Goal: Understand process/instructions: Learn how to perform a task or action

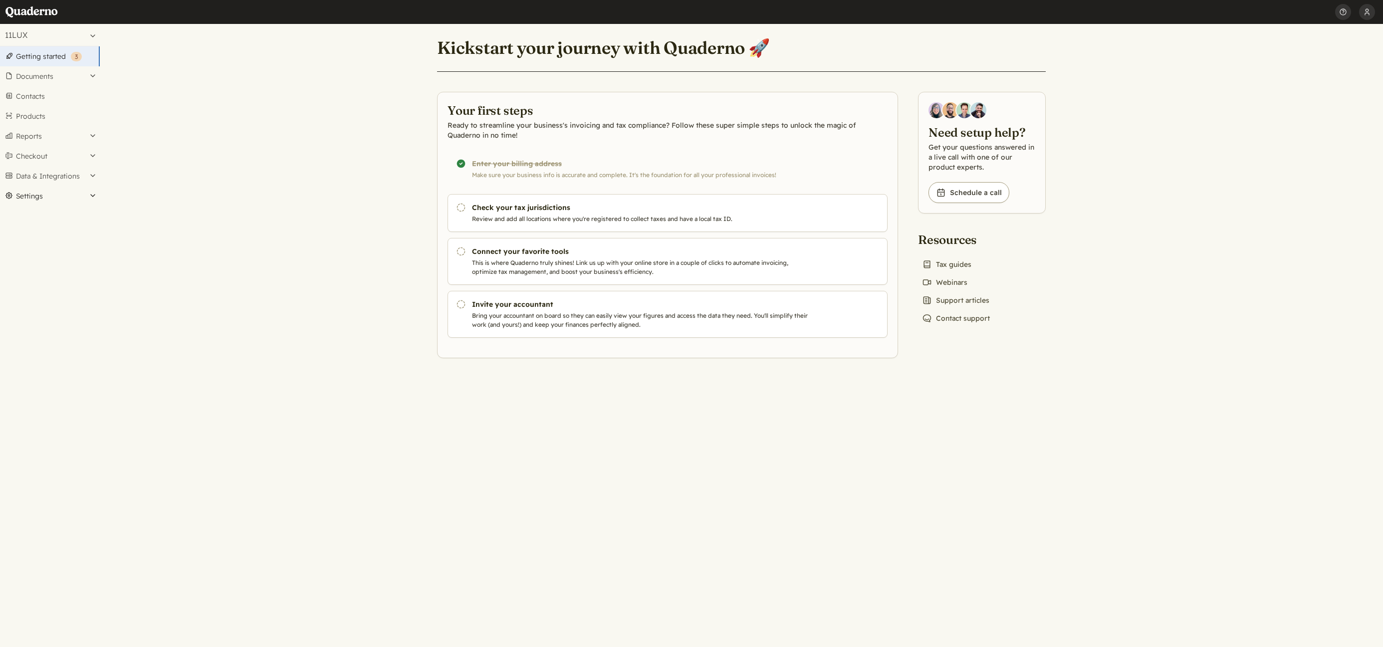
click at [77, 199] on button "Settings" at bounding box center [50, 196] width 100 height 20
click at [18, 371] on link "Users" at bounding box center [50, 371] width 100 height 14
click at [280, 263] on main "Kickstart your journey with Quaderno 🚀 Your first steps Ready to streamline you…" at bounding box center [741, 335] width 1283 height 623
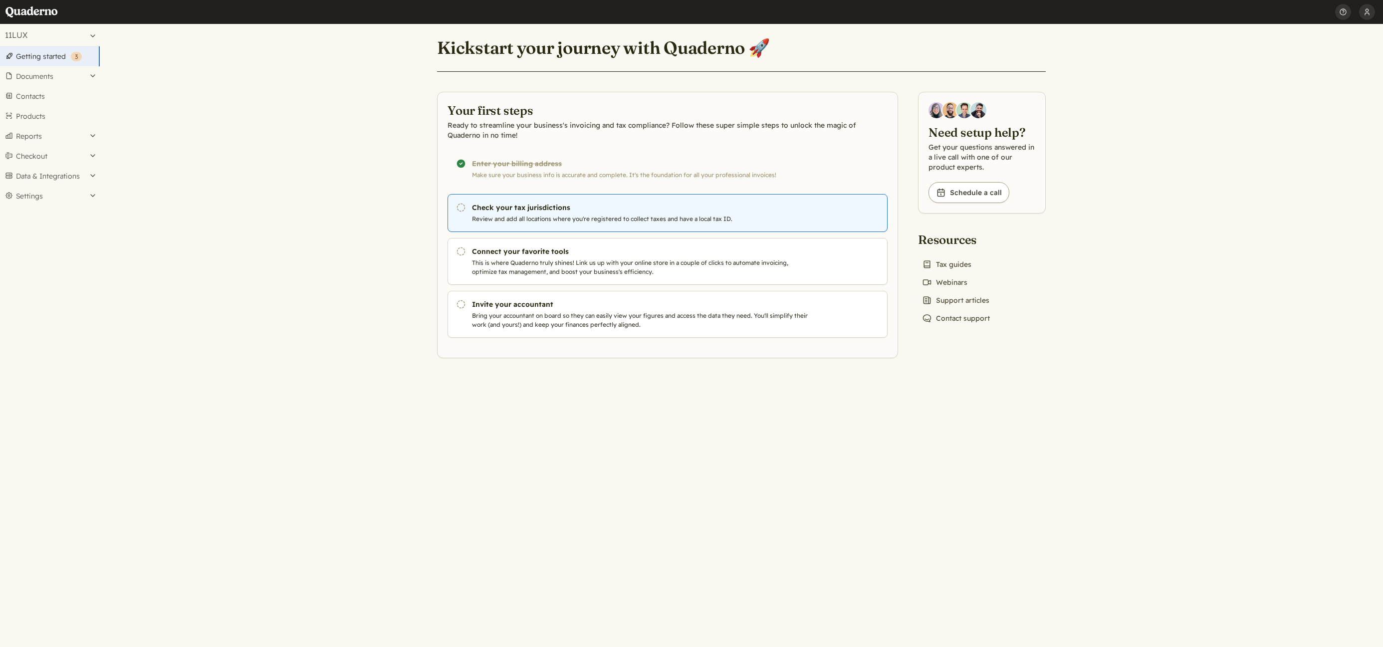
click at [583, 217] on p "Review and add all locations where you're registered to collect taxes and have …" at bounding box center [642, 219] width 340 height 9
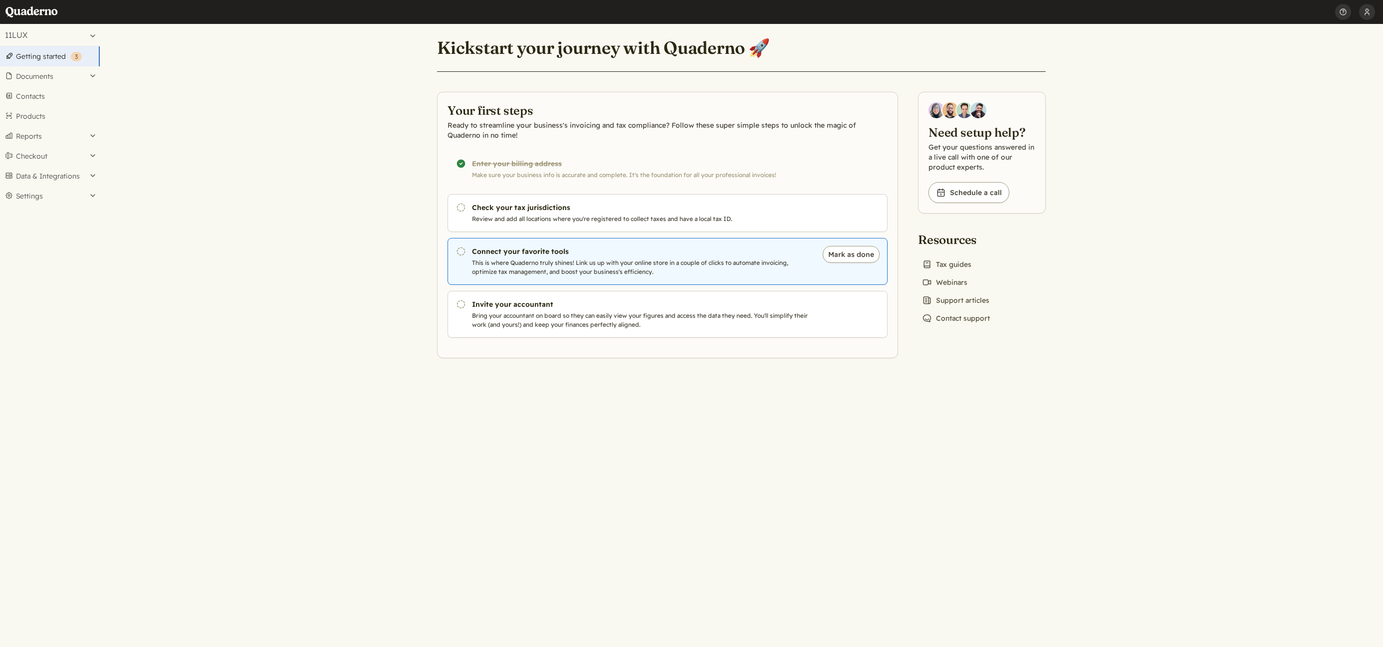
click at [600, 254] on h3 "Connect your favorite tools" at bounding box center [642, 252] width 340 height 10
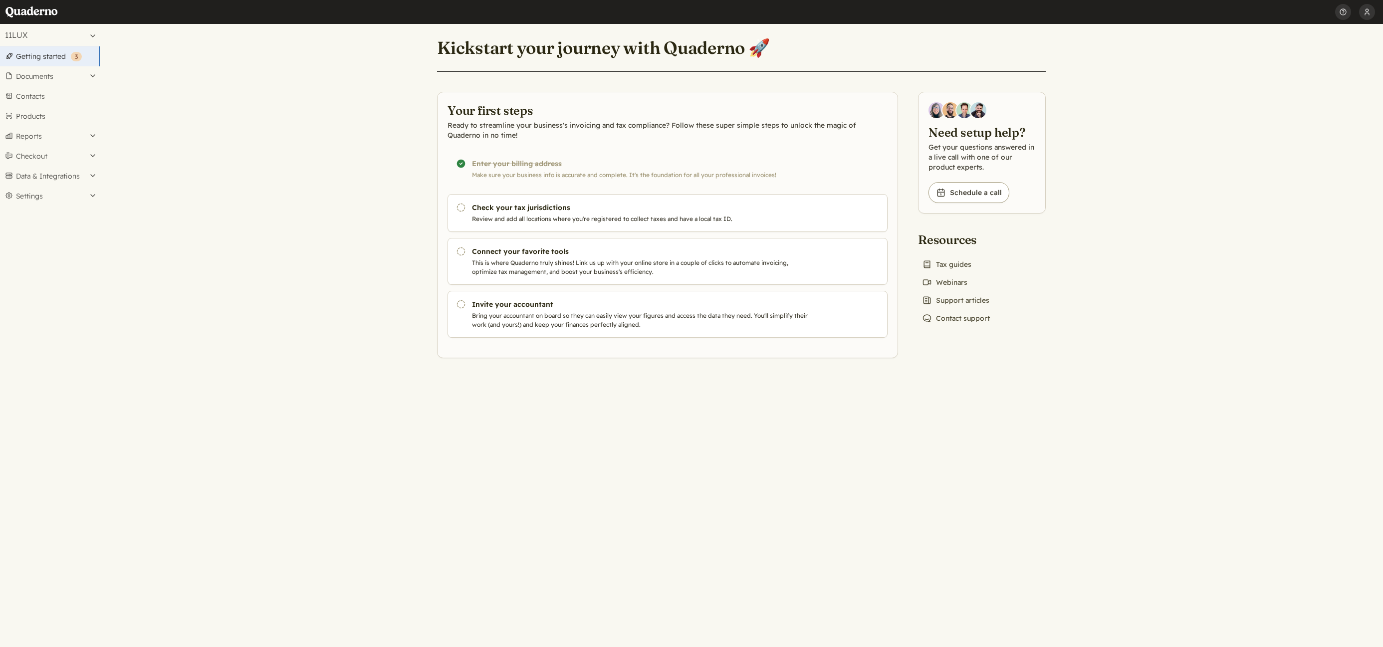
click at [332, 290] on main "Kickstart your journey with Quaderno 🚀 Your first steps Ready to streamline you…" at bounding box center [741, 335] width 1283 height 623
